Goal: Task Accomplishment & Management: Manage account settings

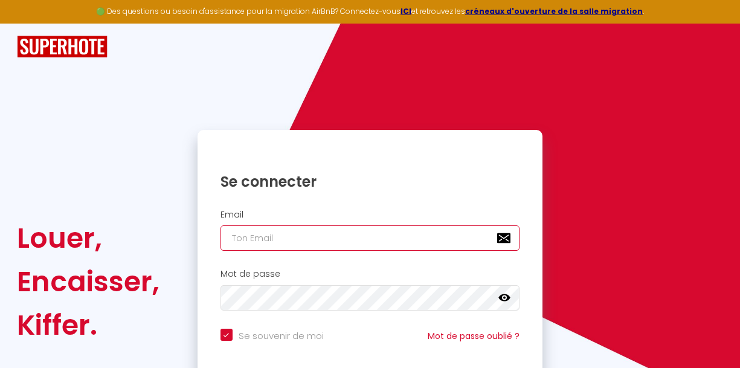
type input "[EMAIL_ADDRESS][DOMAIN_NAME]"
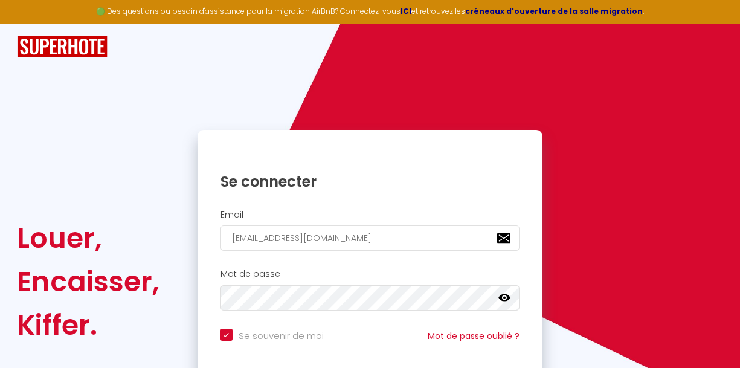
checkbox input "true"
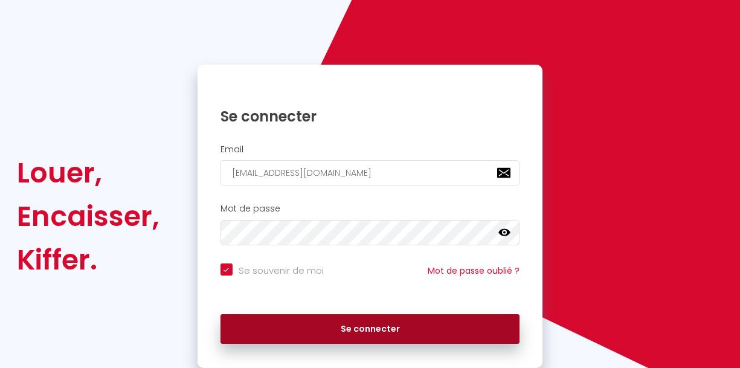
click at [340, 317] on button "Se connecter" at bounding box center [371, 329] width 300 height 30
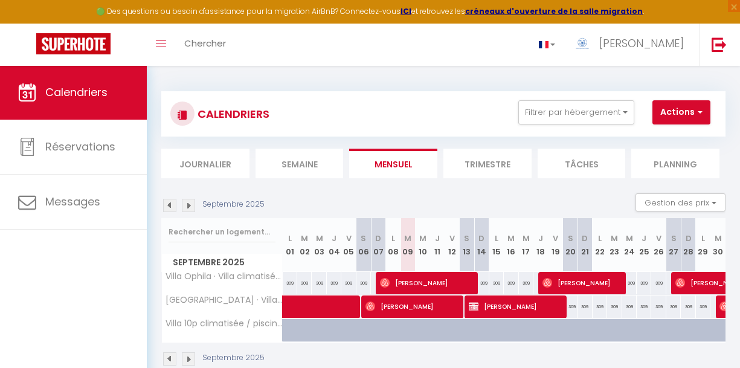
click at [168, 205] on img at bounding box center [169, 205] width 13 height 13
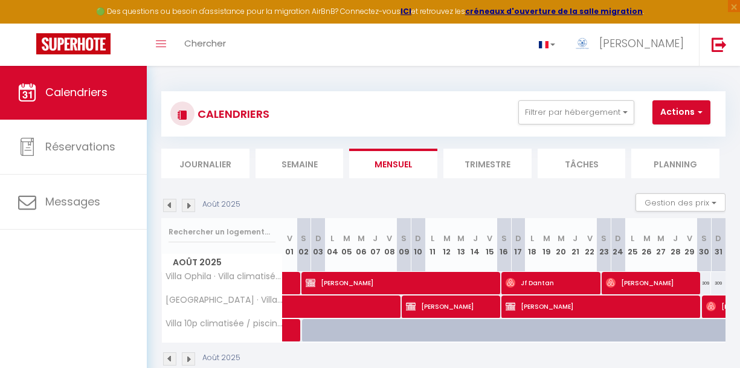
click at [383, 279] on span "[PERSON_NAME]" at bounding box center [402, 282] width 193 height 23
select select "OK"
select select "KO"
select select "0"
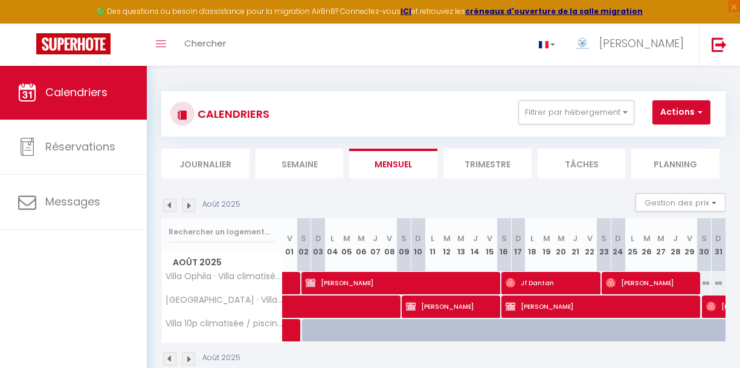
select select "1"
select select
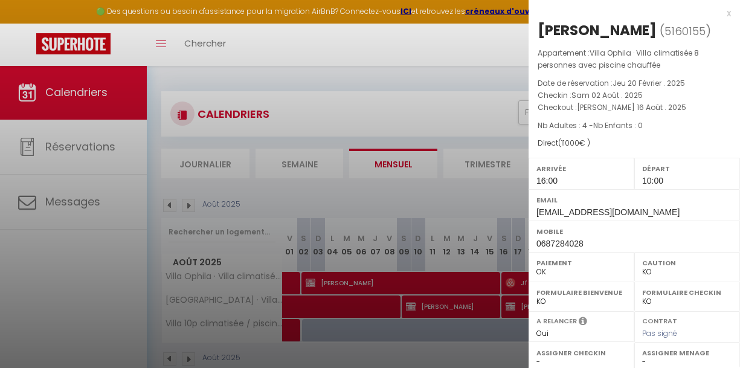
click at [730, 16] on div "x" at bounding box center [630, 13] width 202 height 15
